Goal: Entertainment & Leisure: Consume media (video, audio)

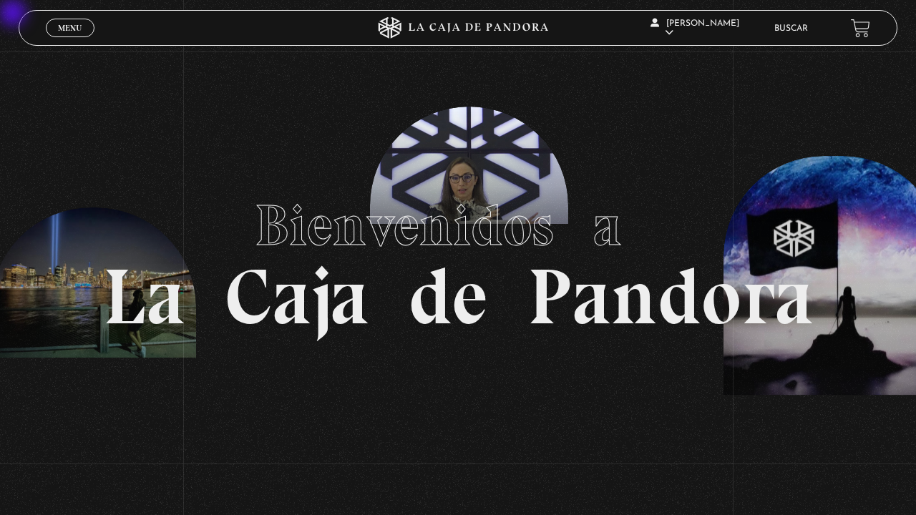
click at [49, 35] on link "Menu Cerrar" at bounding box center [70, 28] width 49 height 19
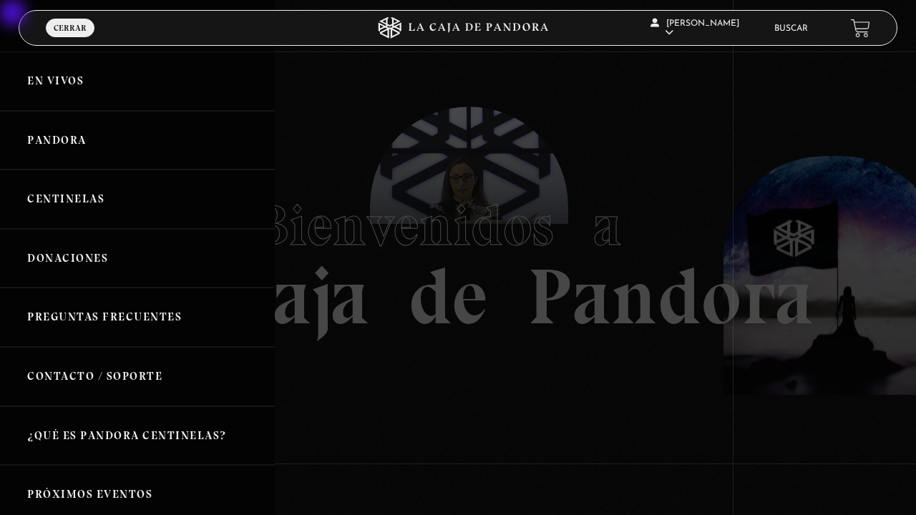
click at [49, 82] on link "En vivos" at bounding box center [137, 81] width 275 height 59
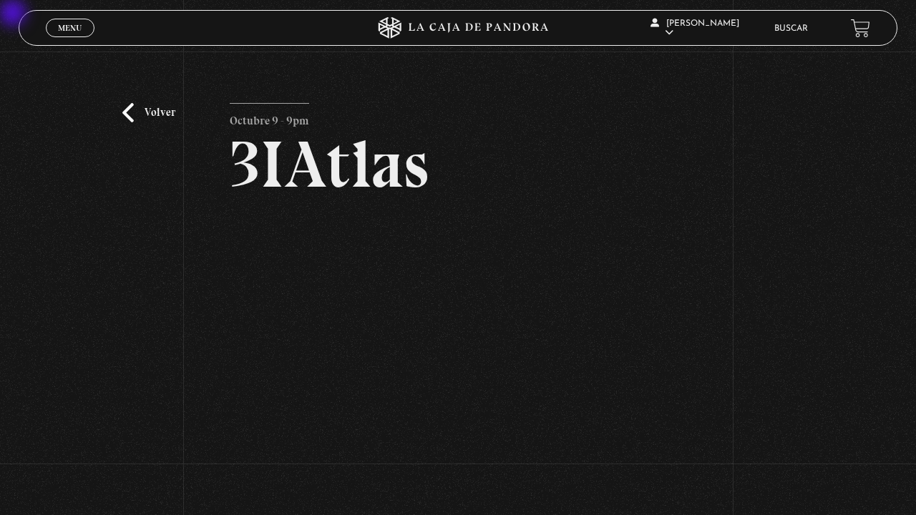
click at [687, 355] on div "Volver Octubre 9 - 9pm 3IAtlas" at bounding box center [458, 278] width 916 height 453
